Goal: Answer question/provide support: Share knowledge or assist other users

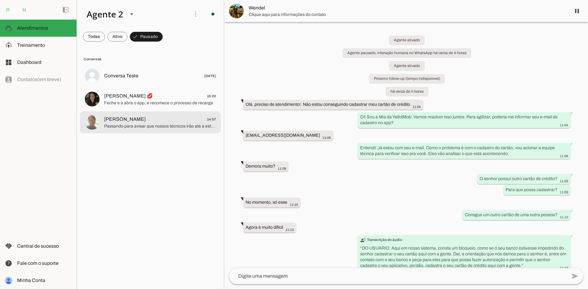
click at [147, 128] on span "Passando para avisar que nossos técnicos irão até a estação para prosseguirem c…" at bounding box center [160, 126] width 112 height 6
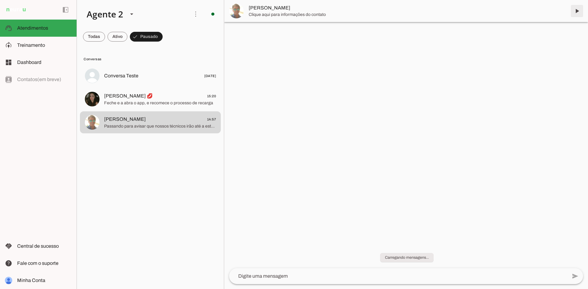
click at [575, 11] on span at bounding box center [577, 11] width 15 height 15
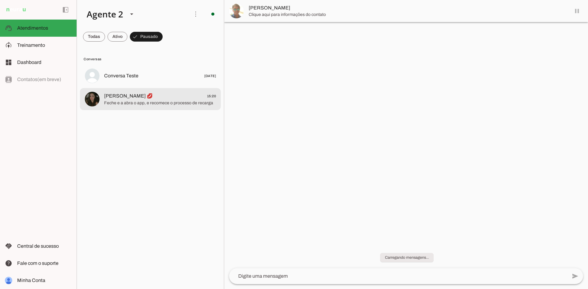
click at [169, 100] on span "Feche e a abra o app, e recomece o processo de recarga" at bounding box center [160, 103] width 112 height 6
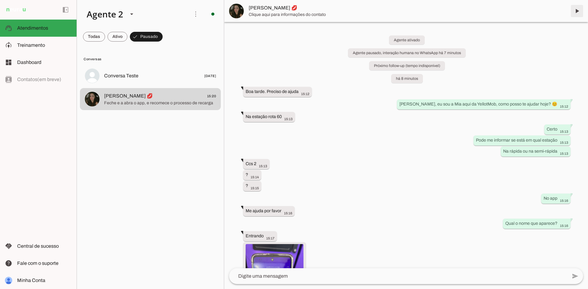
click at [576, 10] on span at bounding box center [577, 11] width 15 height 15
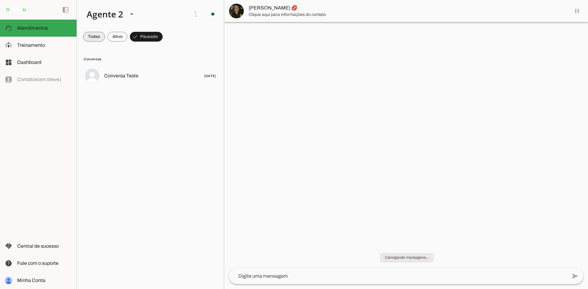
click at [96, 33] on span at bounding box center [94, 36] width 22 height 15
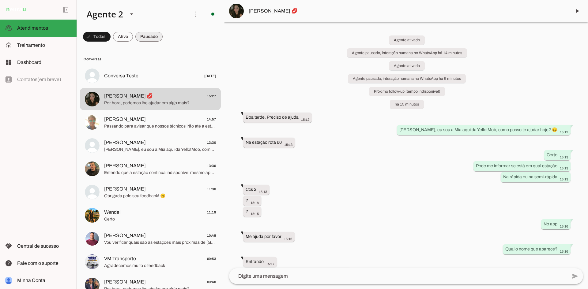
click at [149, 36] on span at bounding box center [148, 36] width 27 height 15
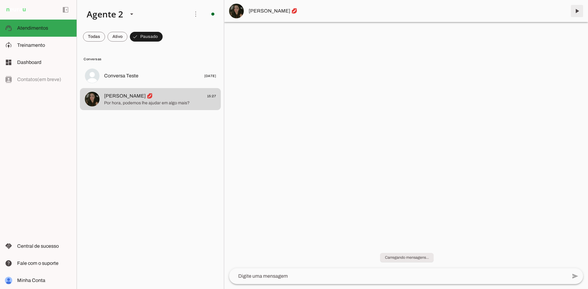
click at [575, 15] on span at bounding box center [577, 11] width 15 height 15
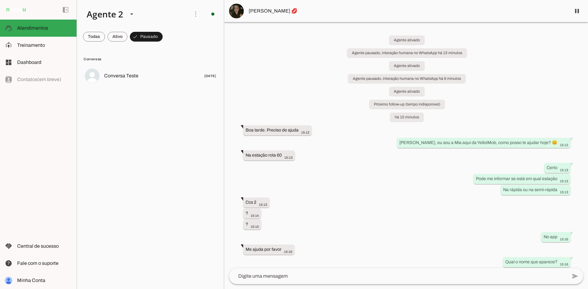
click at [85, 37] on span at bounding box center [94, 36] width 22 height 15
click at [91, 34] on span at bounding box center [94, 36] width 22 height 15
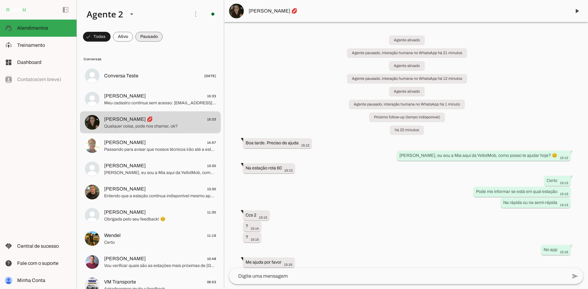
click at [143, 36] on span at bounding box center [148, 36] width 27 height 15
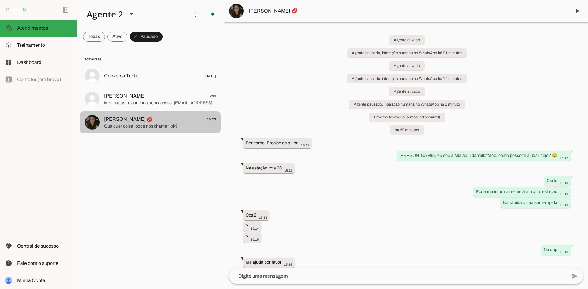
click at [168, 121] on span "[PERSON_NAME] 💋 15:33" at bounding box center [160, 120] width 112 height 8
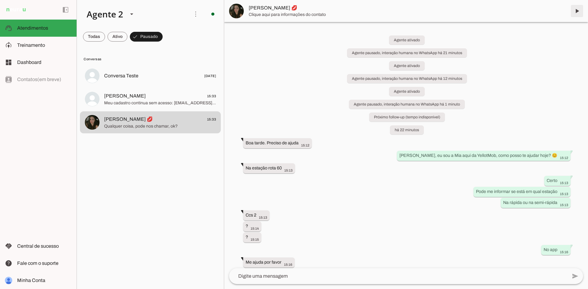
click at [576, 15] on span at bounding box center [577, 11] width 15 height 15
